Goal: Information Seeking & Learning: Learn about a topic

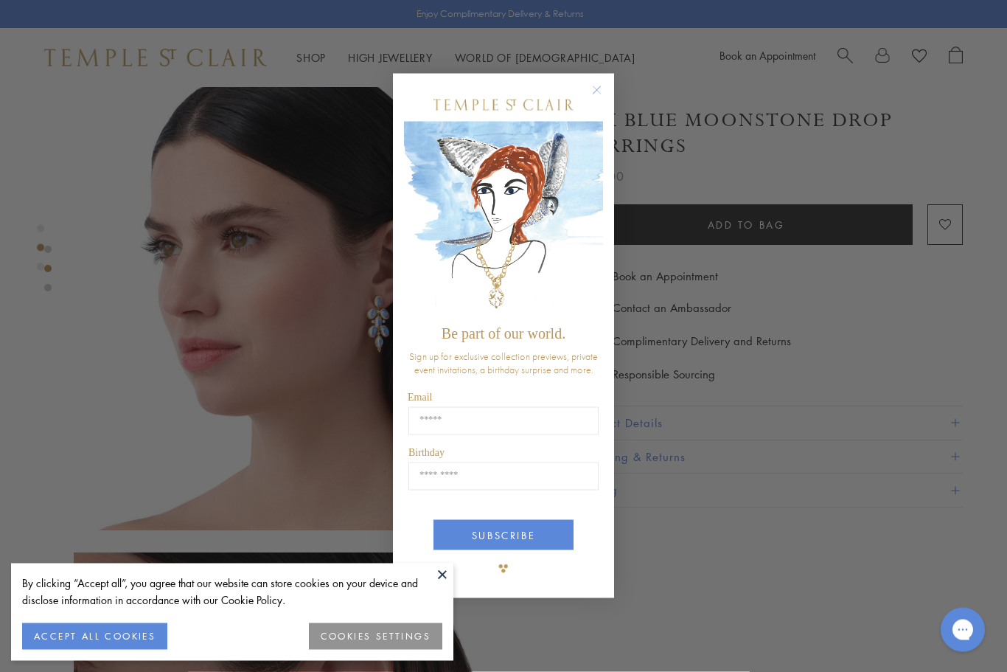
click at [594, 99] on circle "Close dialog" at bounding box center [597, 90] width 18 height 18
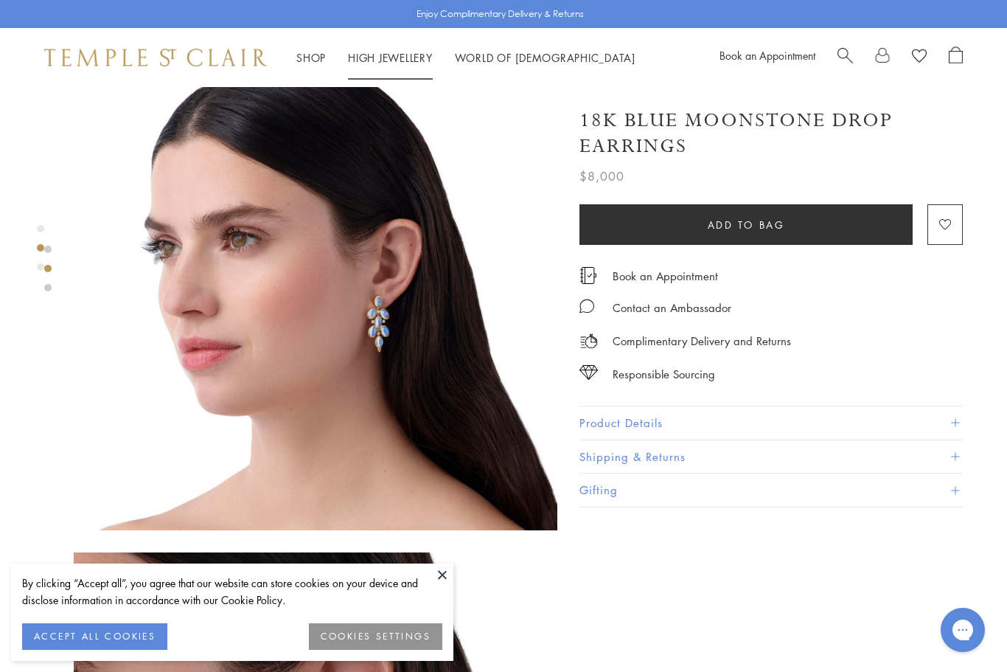
click at [403, 62] on link "High Jewellery High Jewellery" at bounding box center [390, 57] width 85 height 15
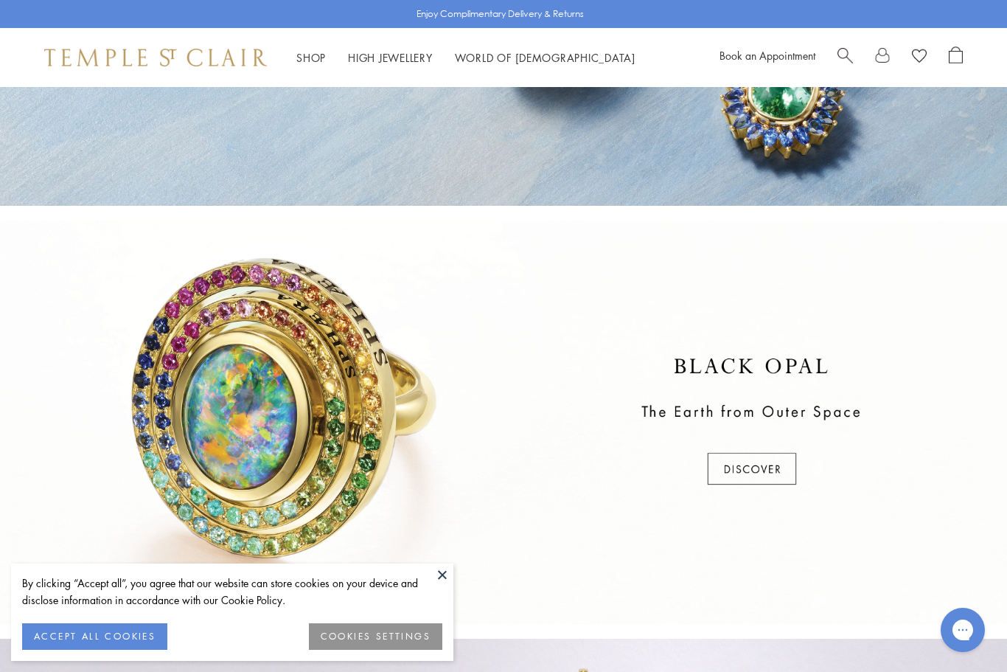
scroll to position [277, 0]
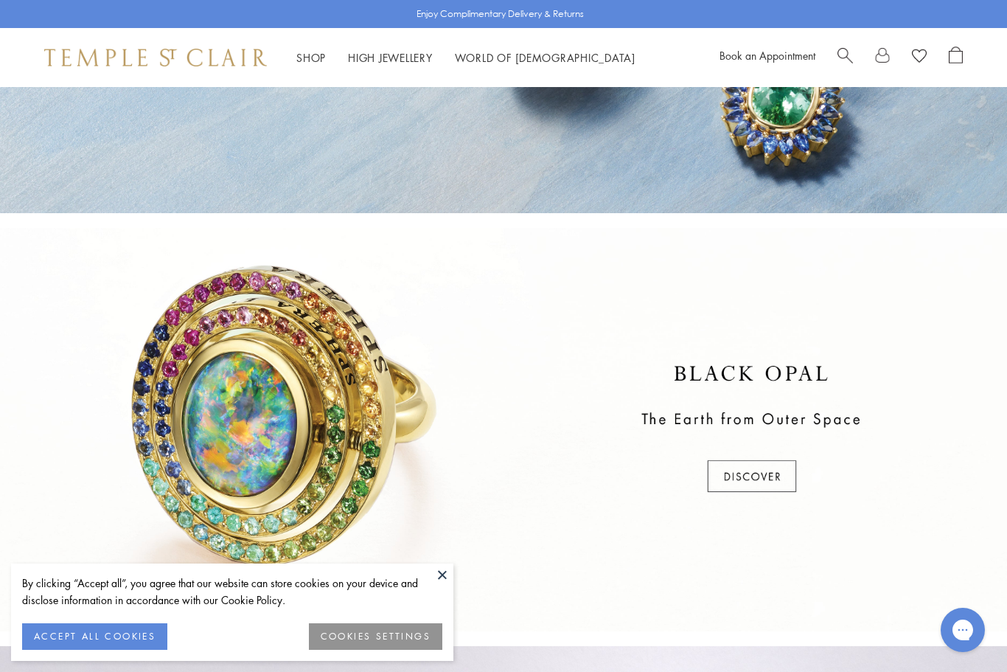
click at [782, 467] on div at bounding box center [503, 429] width 1007 height 403
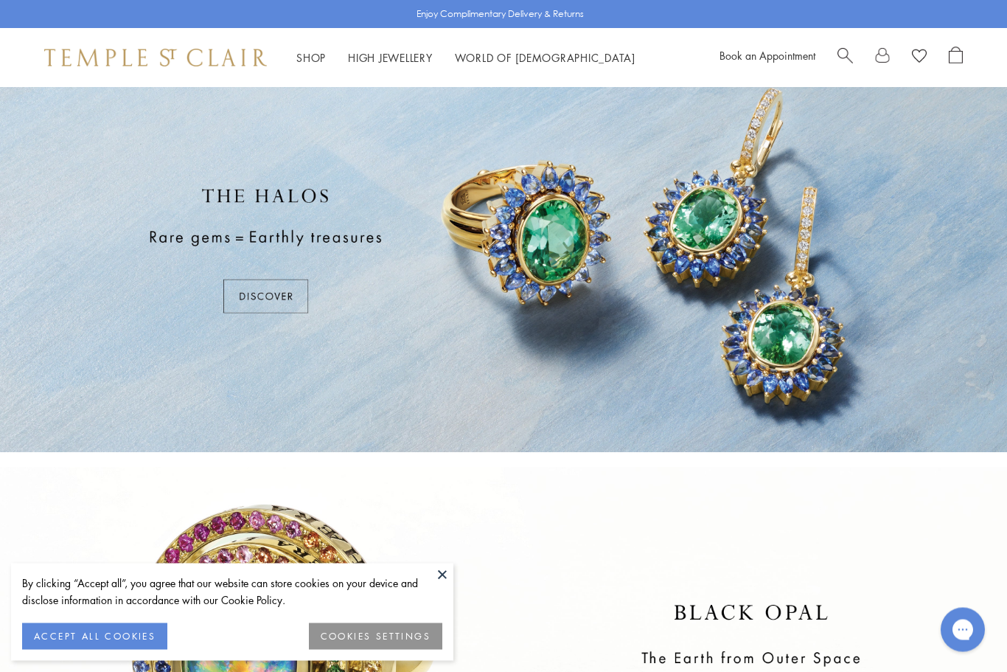
scroll to position [0, 0]
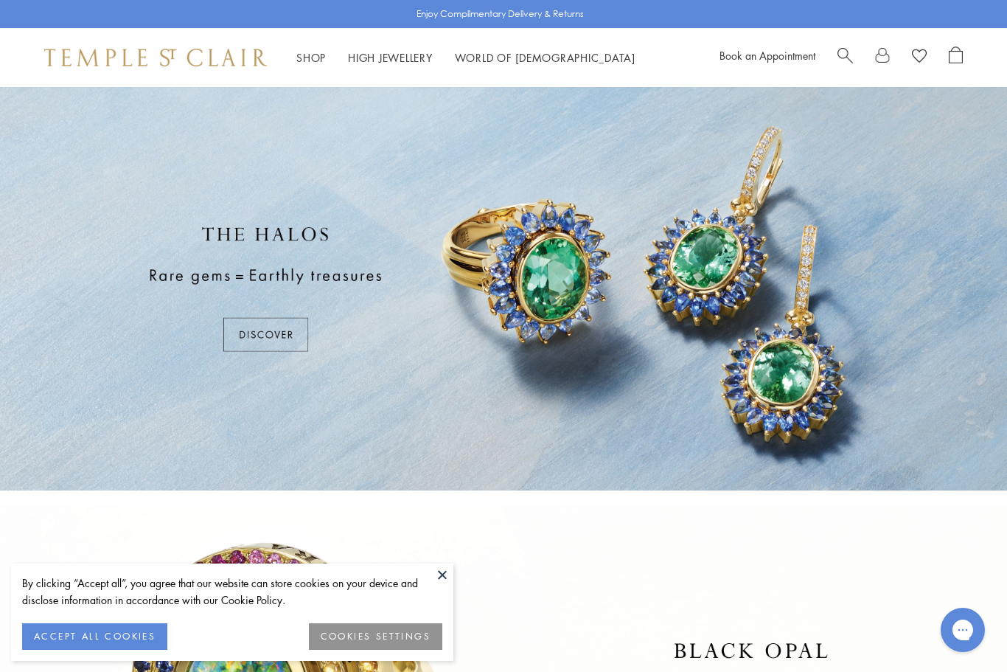
click at [240, 341] on div at bounding box center [503, 288] width 1007 height 403
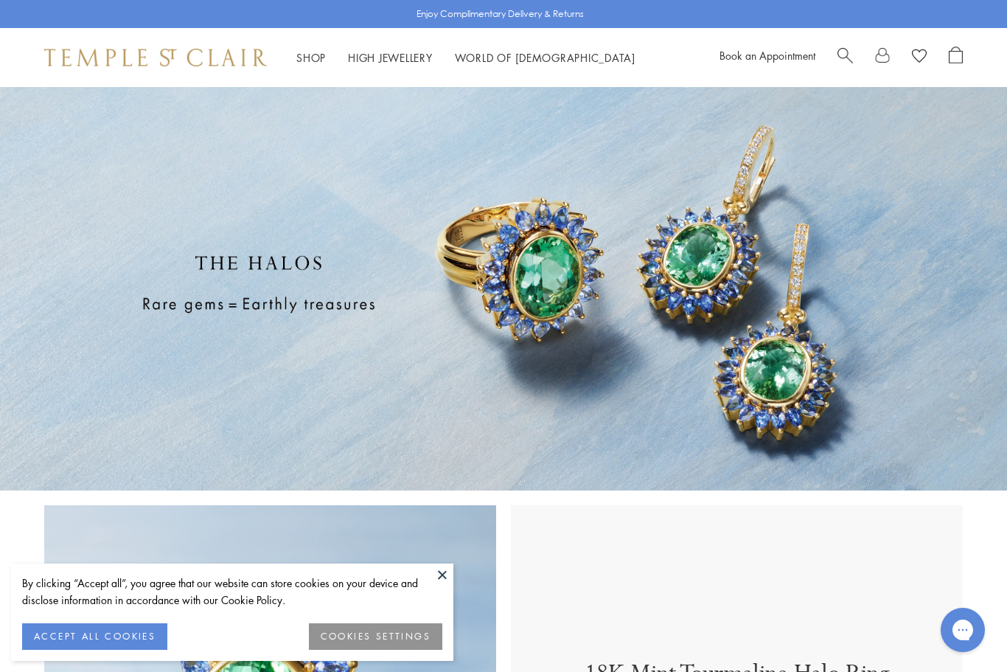
click at [101, 640] on button "ACCEPT ALL COOKIES" at bounding box center [94, 636] width 145 height 27
